Goal: Transaction & Acquisition: Purchase product/service

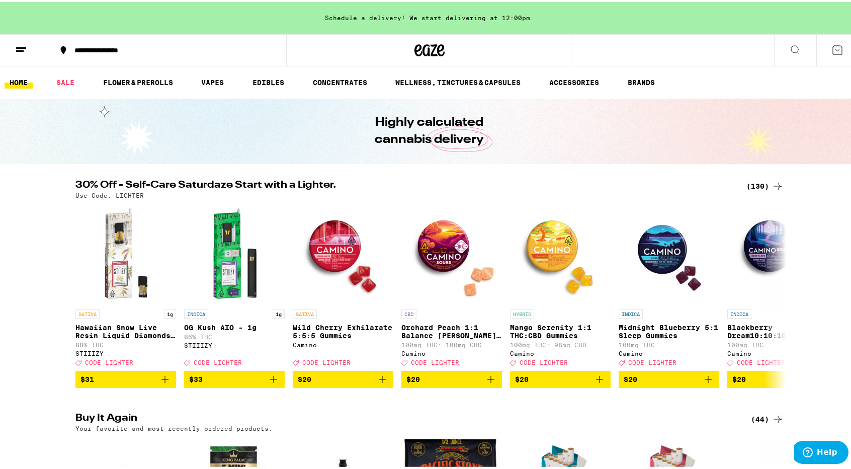
click at [753, 183] on div "(130)" at bounding box center [764, 184] width 37 height 12
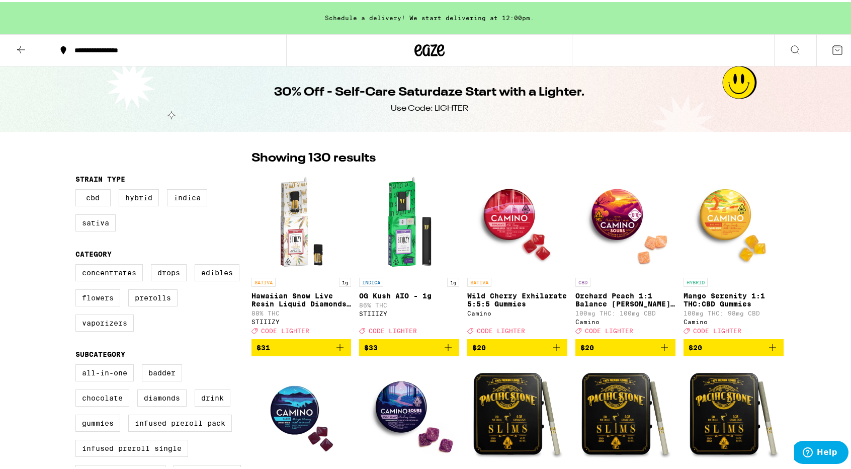
click at [98, 299] on label "Flowers" at bounding box center [97, 295] width 45 height 17
click at [78, 264] on input "Flowers" at bounding box center [77, 263] width 1 height 1
checkbox input "true"
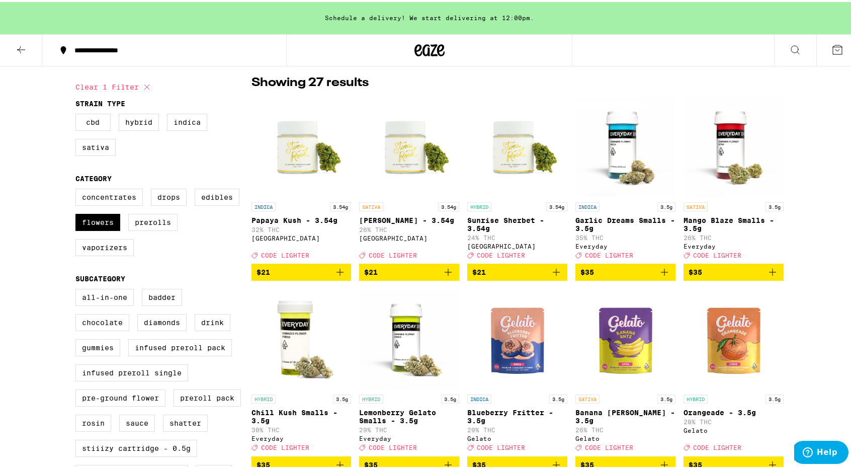
scroll to position [59, 0]
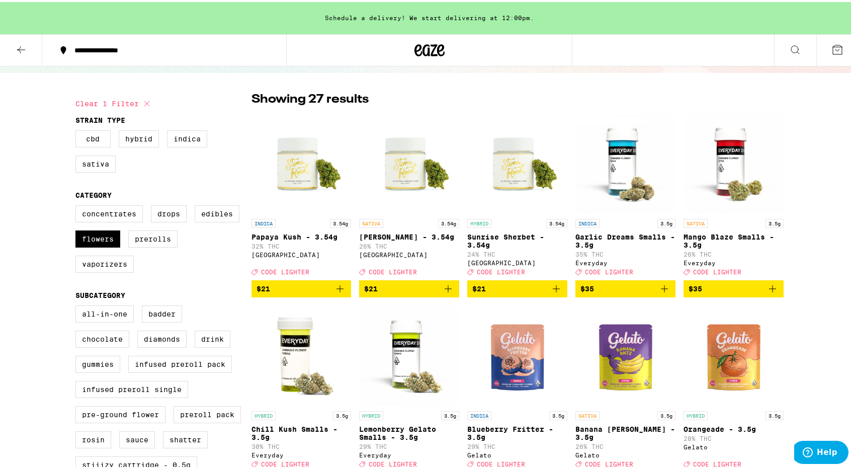
click at [411, 293] on span "$21" at bounding box center [409, 287] width 90 height 12
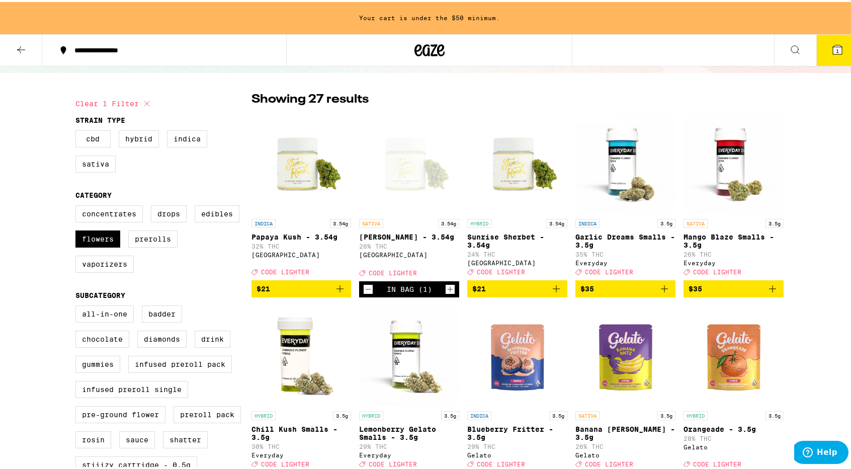
click at [496, 293] on span "$21" at bounding box center [517, 287] width 90 height 12
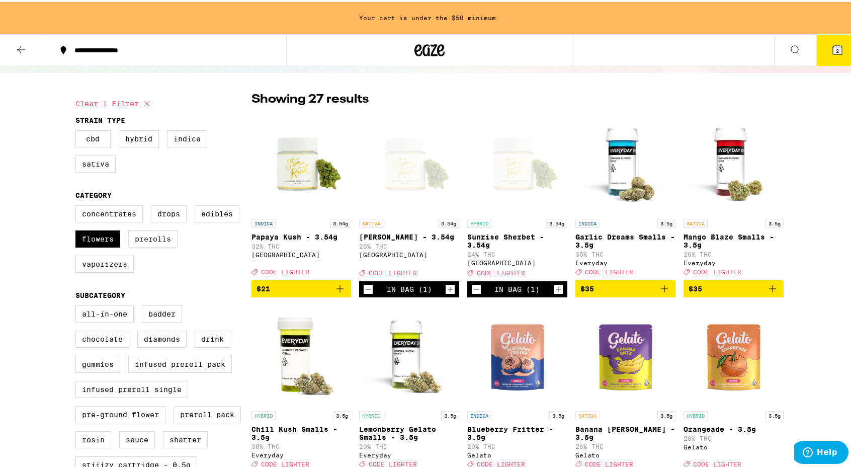
click at [165, 241] on label "Prerolls" at bounding box center [152, 236] width 49 height 17
click at [78, 205] on input "Prerolls" at bounding box center [77, 205] width 1 height 1
checkbox input "true"
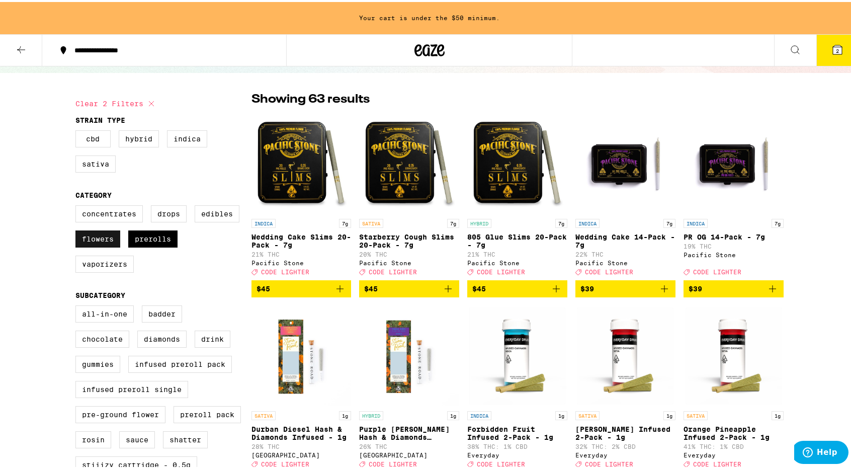
click at [103, 237] on label "Flowers" at bounding box center [97, 236] width 45 height 17
click at [78, 205] on input "Flowers" at bounding box center [77, 205] width 1 height 1
checkbox input "false"
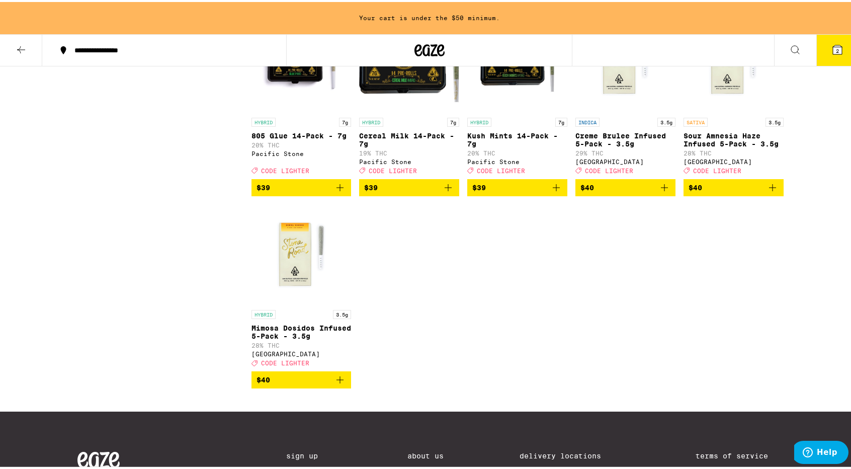
scroll to position [1316, 0]
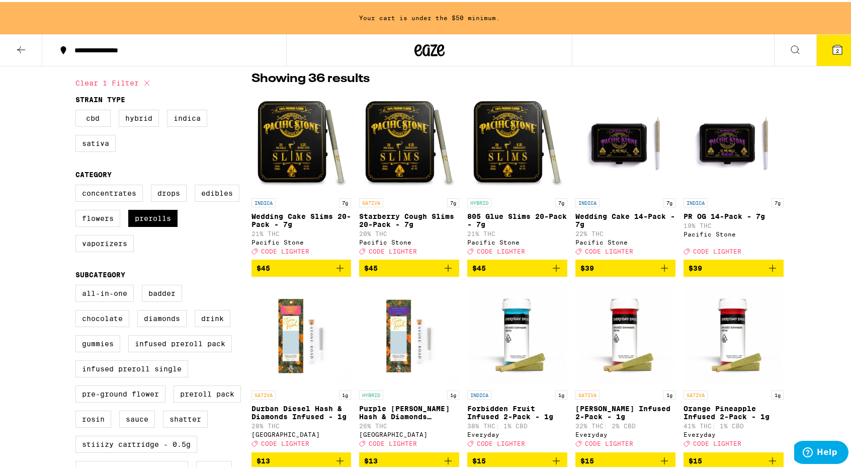
scroll to position [76, 0]
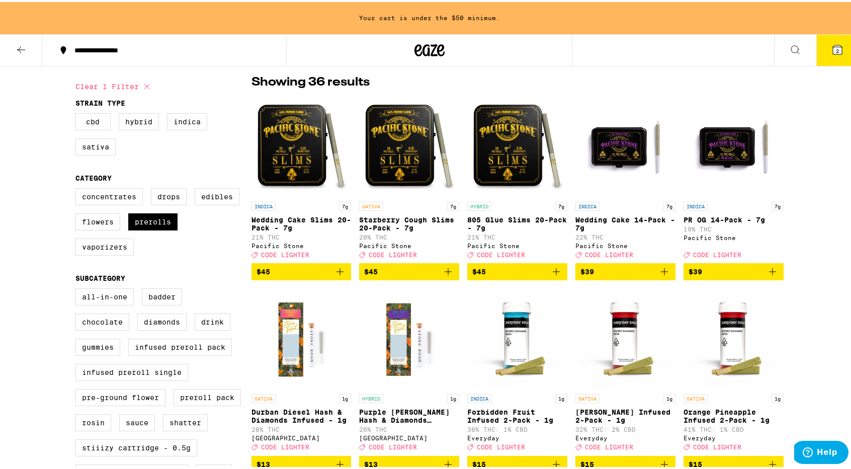
click at [21, 50] on icon at bounding box center [21, 48] width 12 height 12
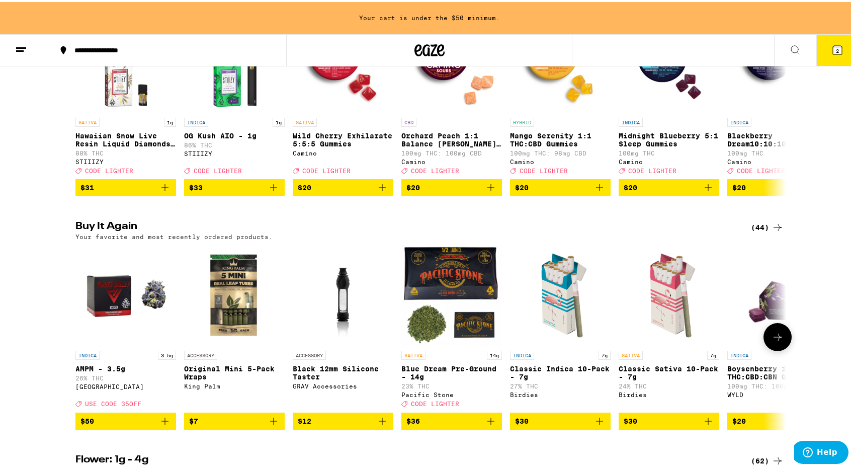
scroll to position [298, 0]
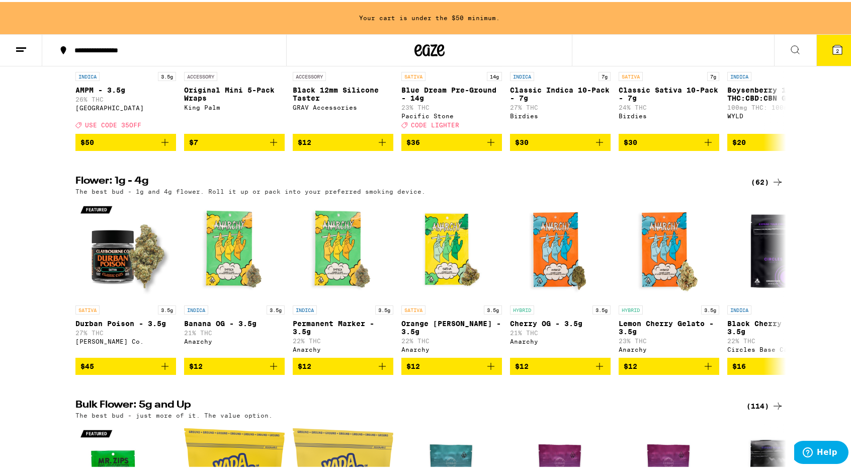
scroll to position [411, 0]
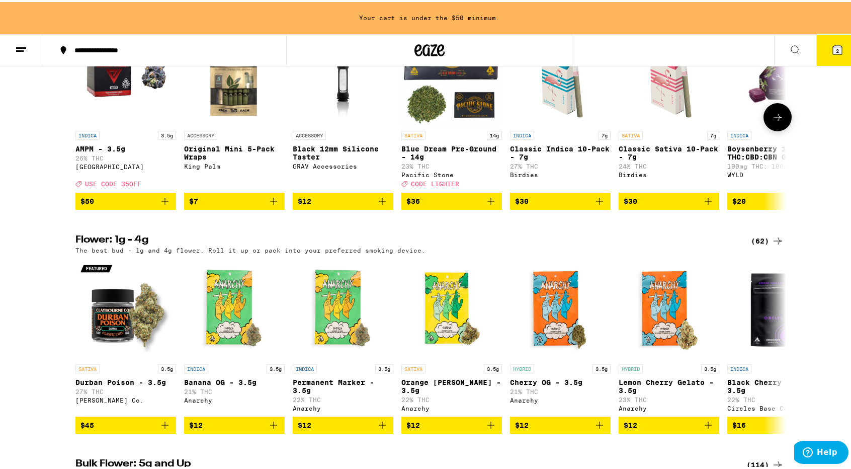
click at [248, 205] on span "$7" at bounding box center [234, 199] width 91 height 12
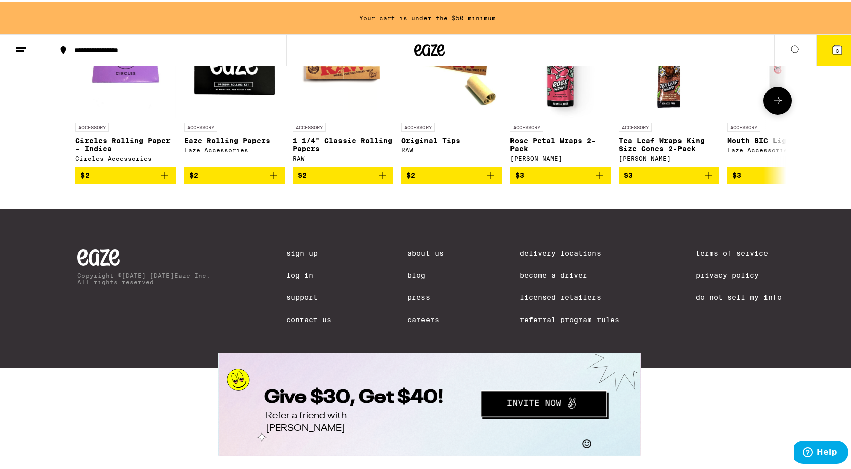
scroll to position [4096, 0]
click at [781, 113] on button at bounding box center [777, 98] width 28 height 28
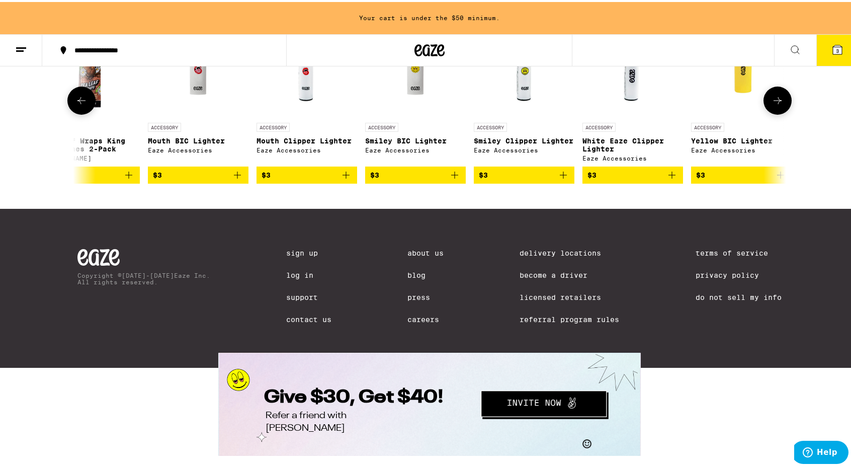
scroll to position [0, 598]
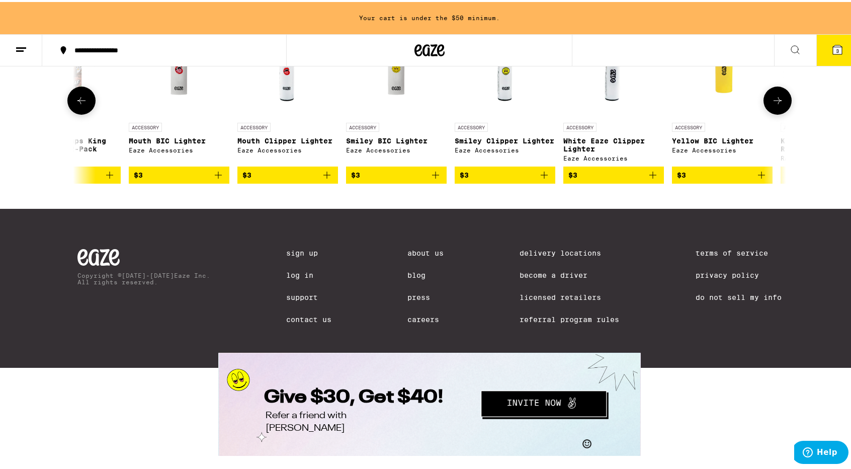
click at [299, 179] on span "$3" at bounding box center [287, 173] width 91 height 12
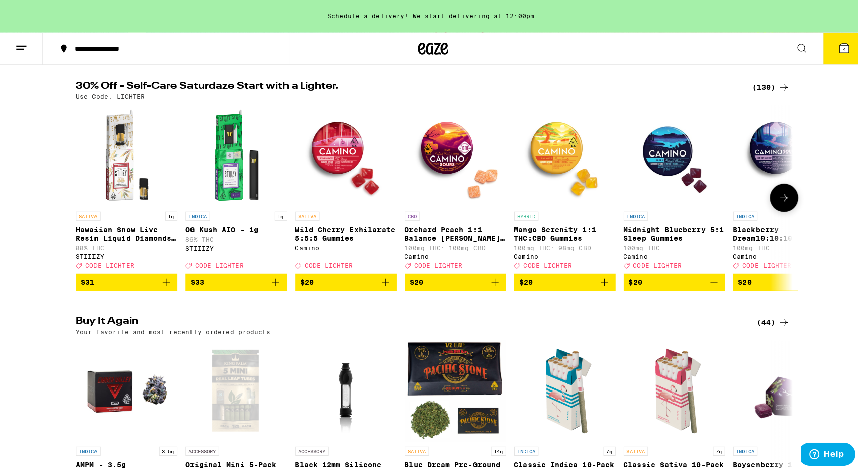
scroll to position [0, 0]
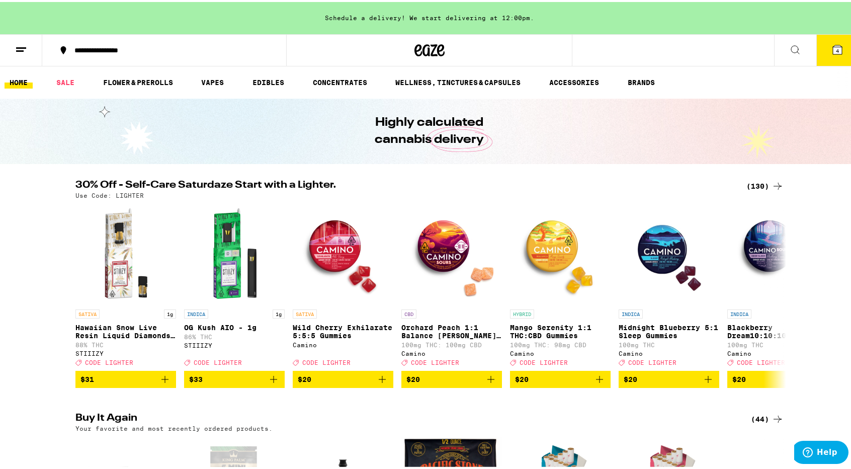
click at [836, 49] on button "4" at bounding box center [837, 48] width 42 height 31
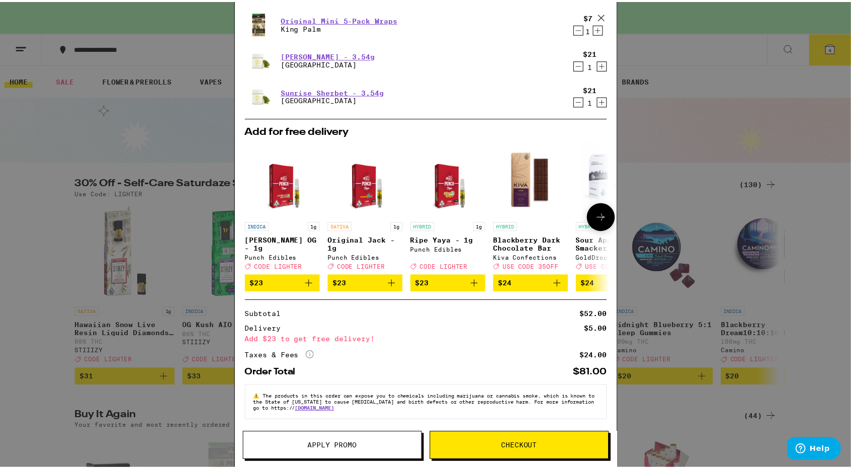
scroll to position [103, 0]
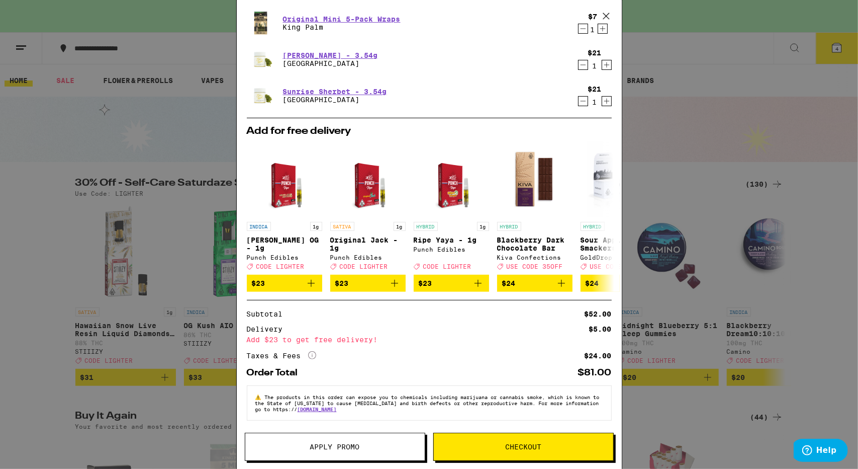
click at [341, 447] on span "Apply Promo" at bounding box center [335, 446] width 50 height 7
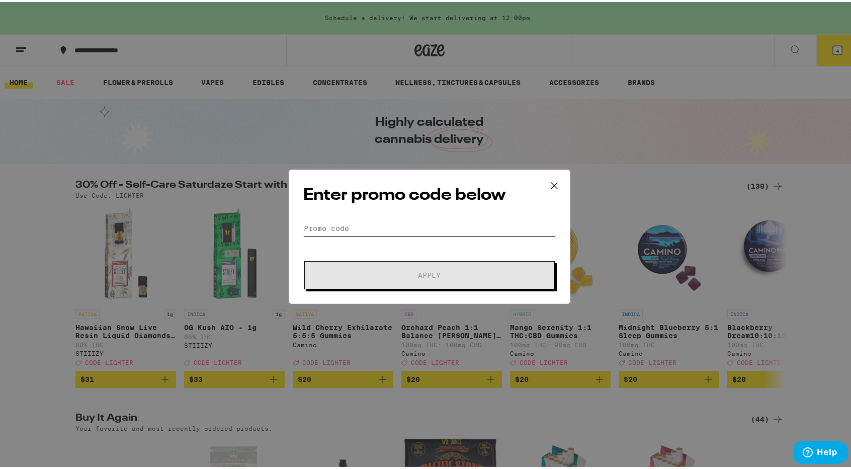
click at [347, 224] on input "Promo Code" at bounding box center [429, 226] width 252 height 15
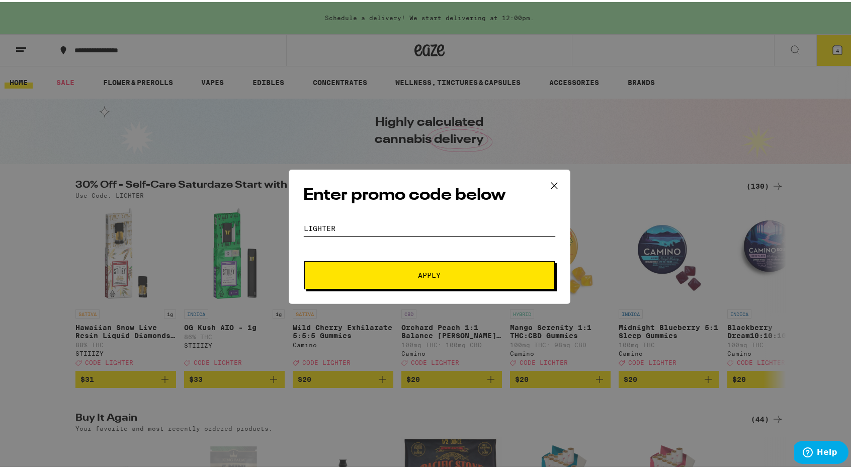
type input "lighter"
click at [344, 284] on button "Apply" at bounding box center [429, 273] width 250 height 28
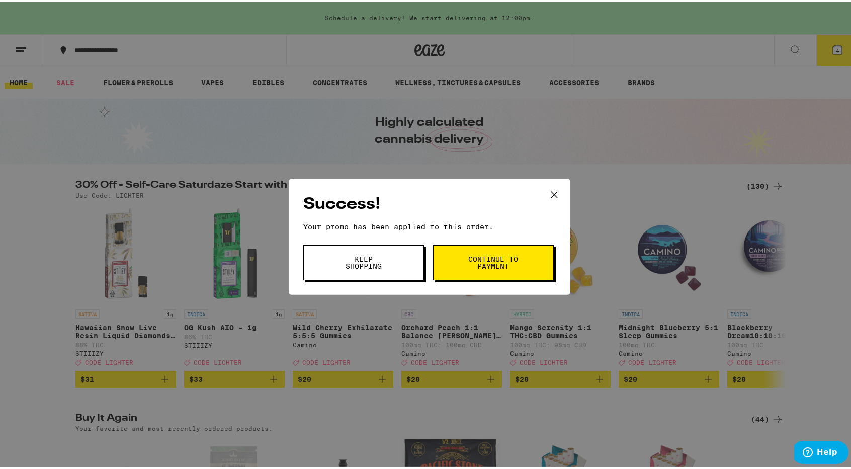
click at [441, 261] on button "Continue to payment" at bounding box center [493, 260] width 121 height 35
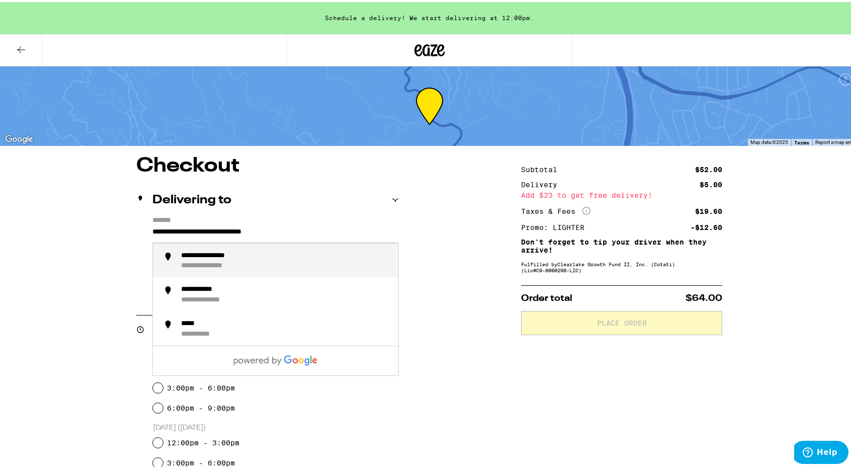
click at [328, 232] on input "**********" at bounding box center [275, 232] width 246 height 17
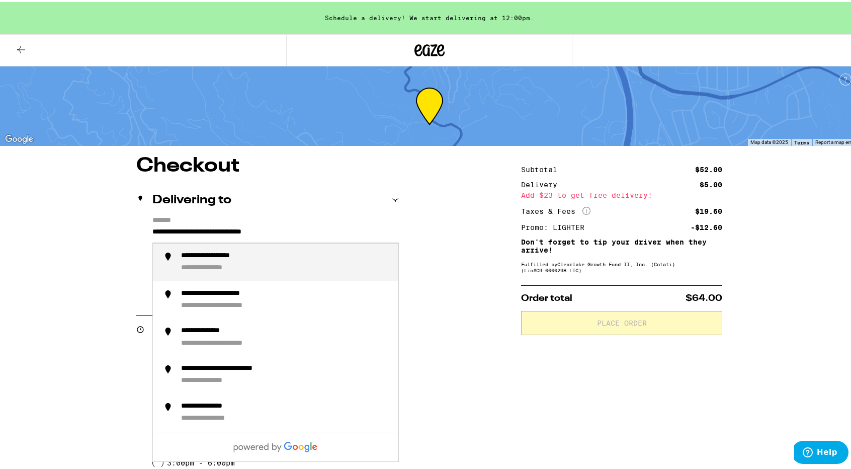
click at [328, 232] on input "**********" at bounding box center [275, 232] width 246 height 17
click at [321, 254] on div "**********" at bounding box center [285, 260] width 209 height 22
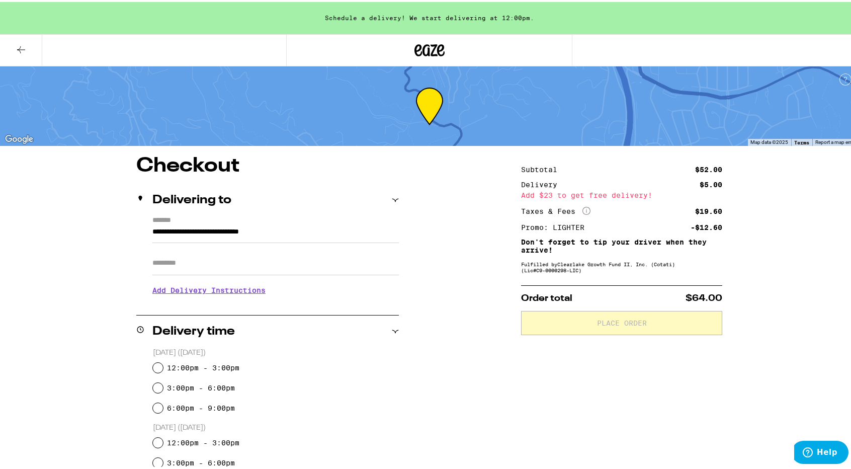
type input "**********"
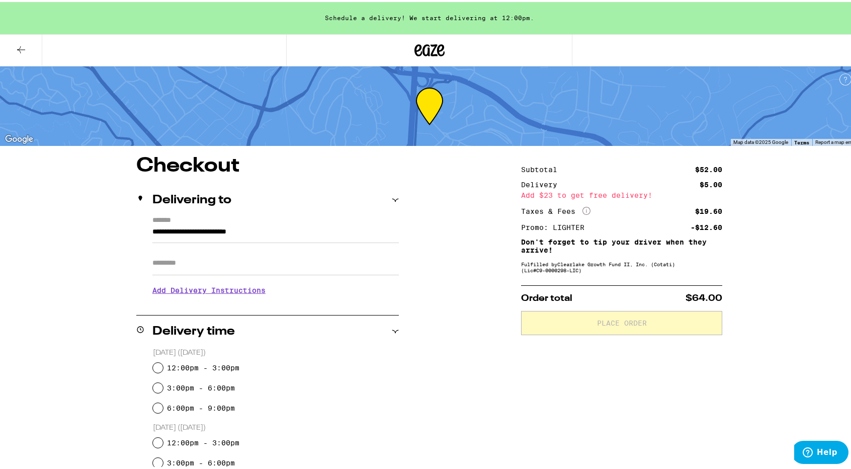
click at [204, 366] on label "12:00pm - 3:00pm" at bounding box center [203, 366] width 72 height 8
click at [163, 366] on input "12:00pm - 3:00pm" at bounding box center [158, 366] width 10 height 10
radio input "true"
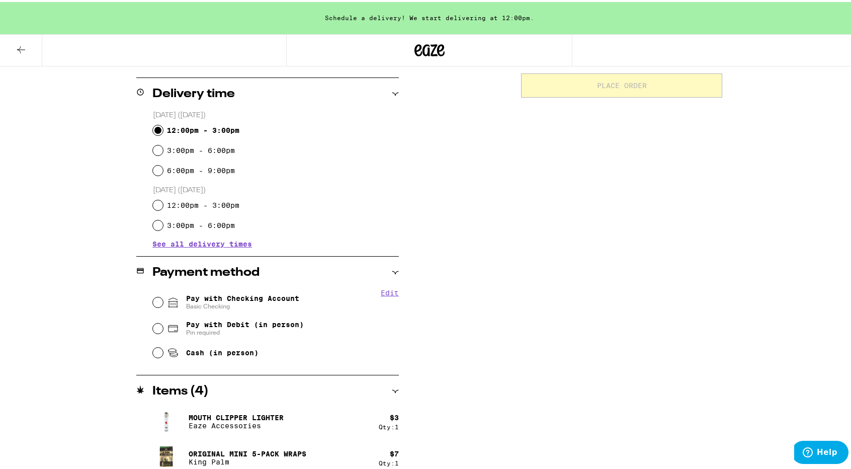
scroll to position [237, 0]
click at [329, 294] on div "Pay with Checking Account Basic Checking" at bounding box center [276, 301] width 246 height 26
click at [267, 293] on span "Pay with Checking Account Basic Checking" at bounding box center [242, 301] width 113 height 16
click at [163, 296] on input "Pay with Checking Account Basic Checking" at bounding box center [158, 301] width 10 height 10
radio input "true"
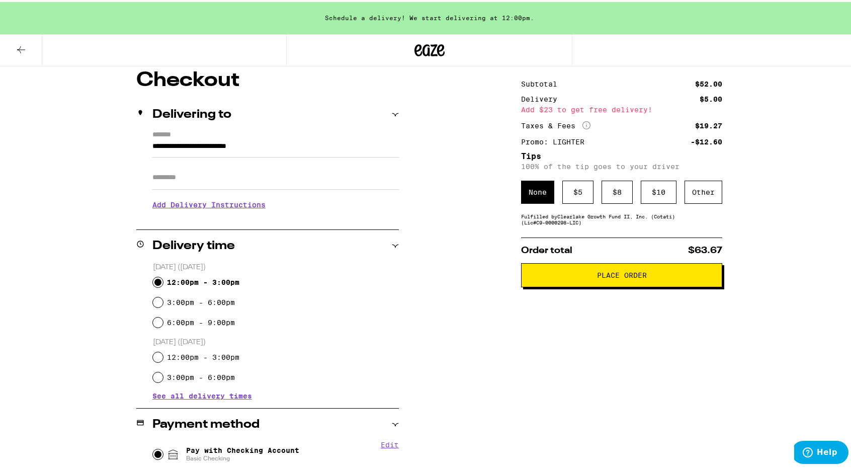
scroll to position [0, 0]
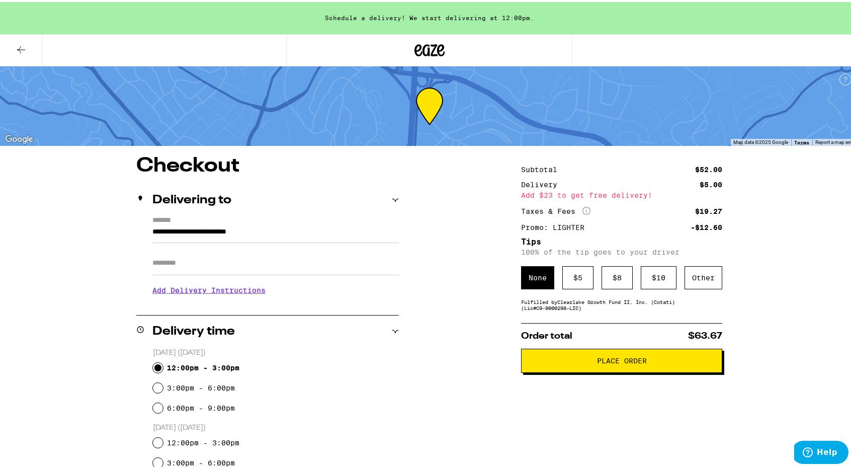
click at [609, 362] on span "Place Order" at bounding box center [622, 358] width 50 height 7
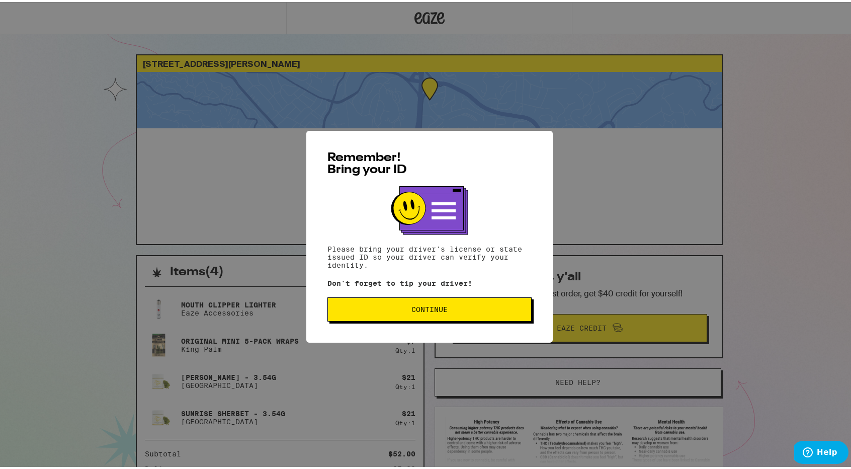
click at [471, 301] on button "Continue" at bounding box center [429, 307] width 204 height 24
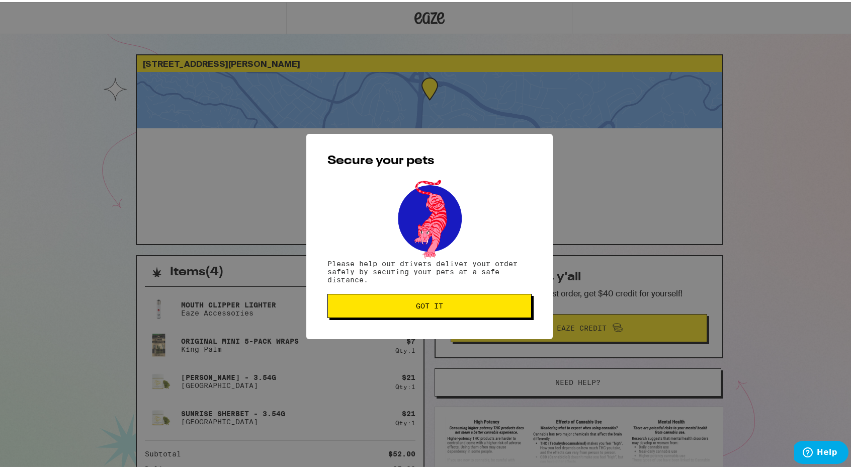
click at [471, 301] on button "Got it" at bounding box center [429, 304] width 204 height 24
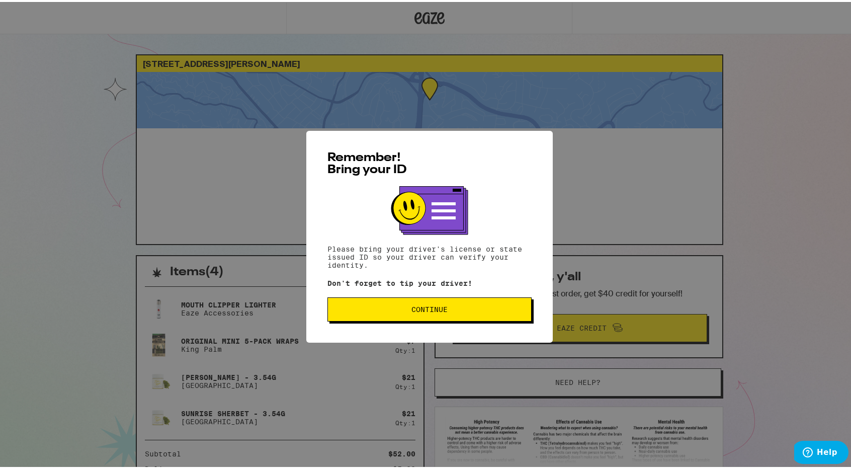
click at [436, 300] on button "Continue" at bounding box center [429, 307] width 204 height 24
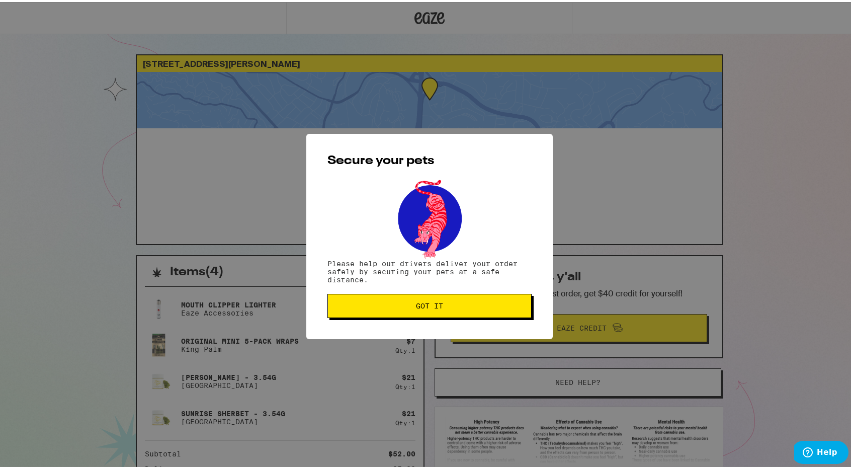
click at [436, 300] on button "Got it" at bounding box center [429, 304] width 204 height 24
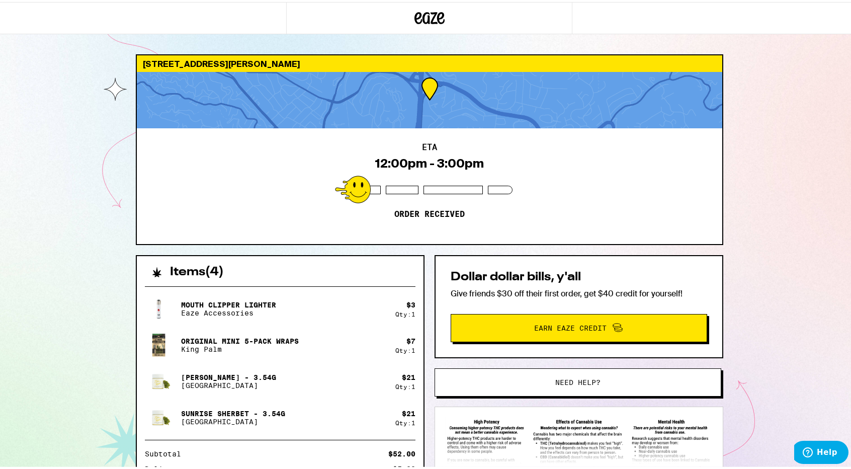
click at [496, 375] on button "Need help?" at bounding box center [577, 380] width 287 height 28
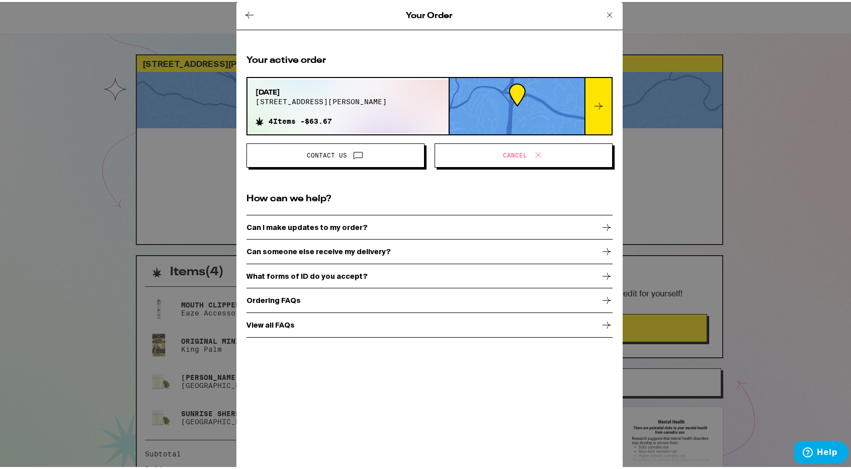
click at [493, 154] on span "Cancel" at bounding box center [523, 153] width 161 height 13
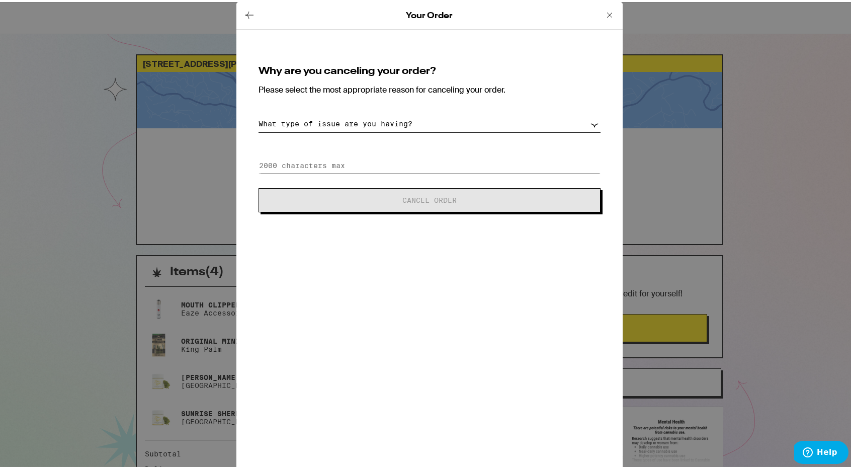
click at [411, 123] on select "What type of issue are you having? Order taking too long Order arriving too soo…" at bounding box center [429, 122] width 342 height 18
select select "long-eta"
click at [258, 113] on select "What type of issue are you having? Order taking too long Order arriving too soo…" at bounding box center [429, 122] width 342 height 18
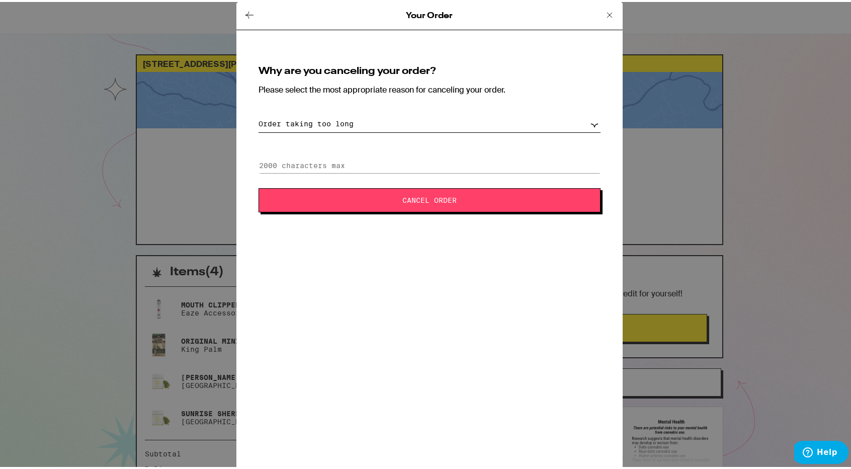
click at [408, 202] on span "Cancel Order" at bounding box center [429, 198] width 54 height 7
